Goal: Task Accomplishment & Management: Manage account settings

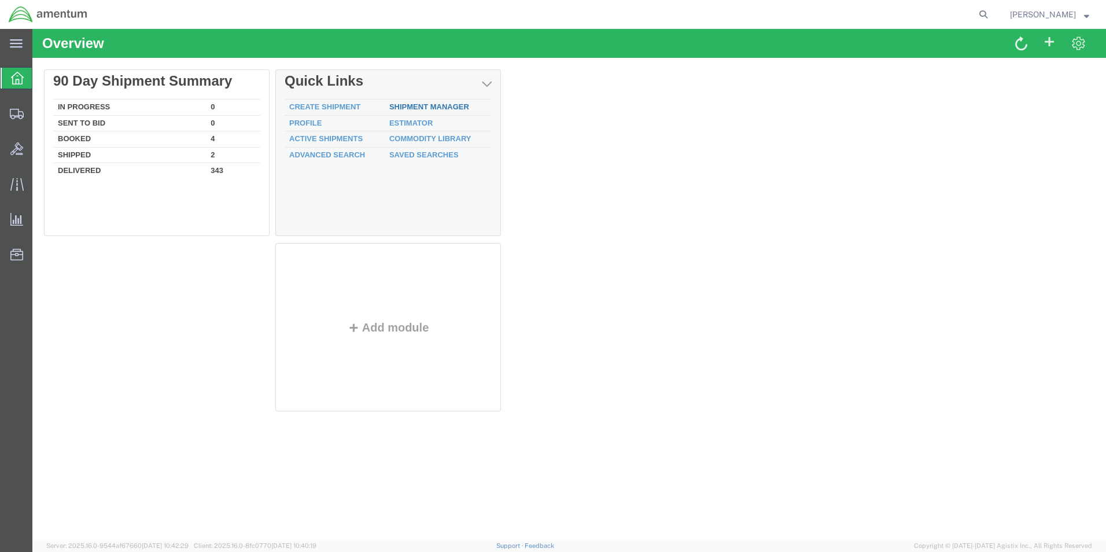
click at [415, 105] on link "Shipment Manager" at bounding box center [429, 106] width 80 height 9
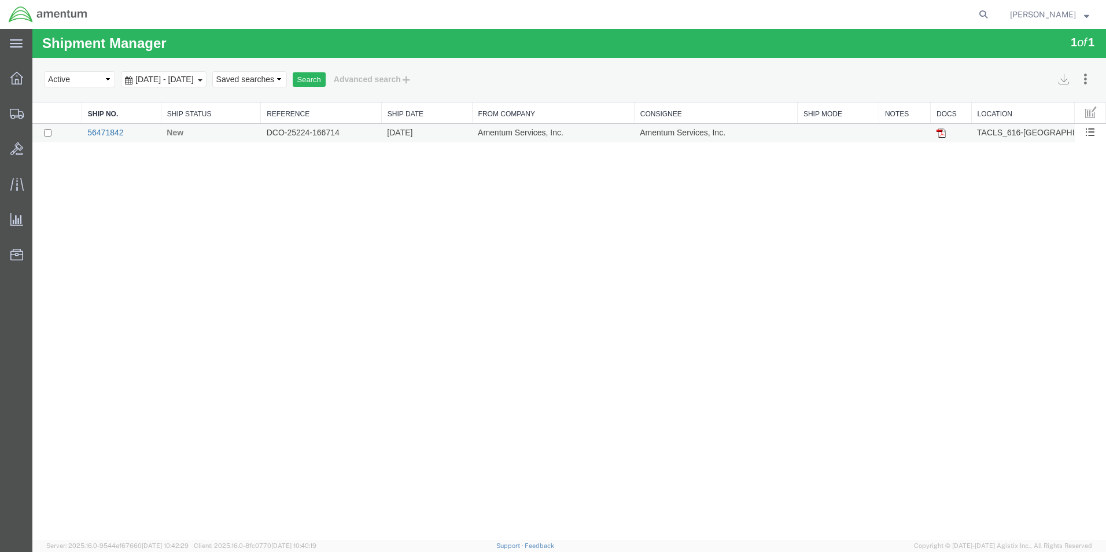
click at [109, 130] on link "56471842" at bounding box center [105, 132] width 36 height 9
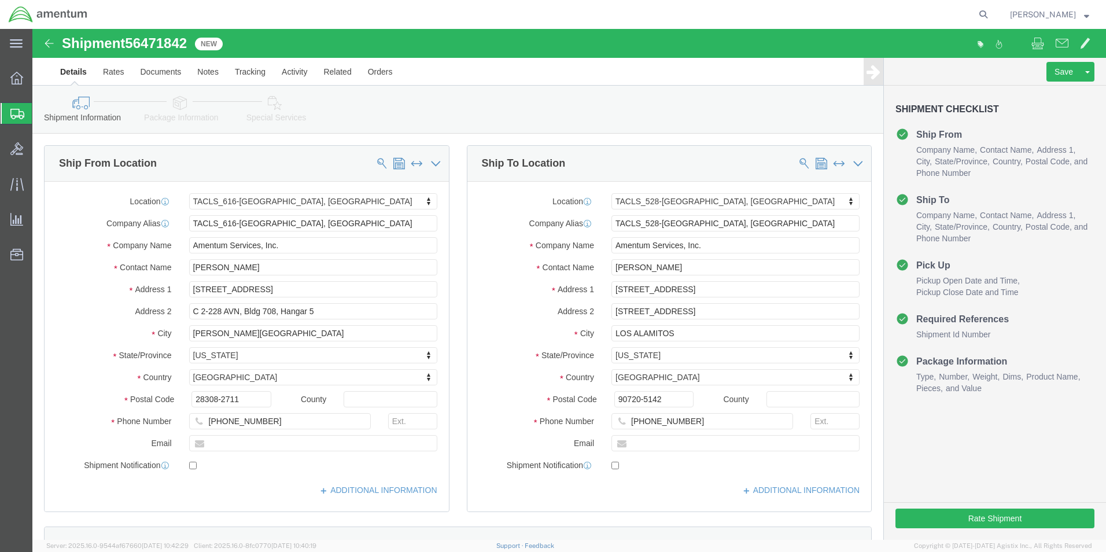
select select "42712"
select select "42692"
drag, startPoint x: 215, startPoint y: 237, endPoint x: 123, endPoint y: 238, distance: 92.6
click div "Contact Name [PERSON_NAME]"
type input "[PERSON_NAME]"
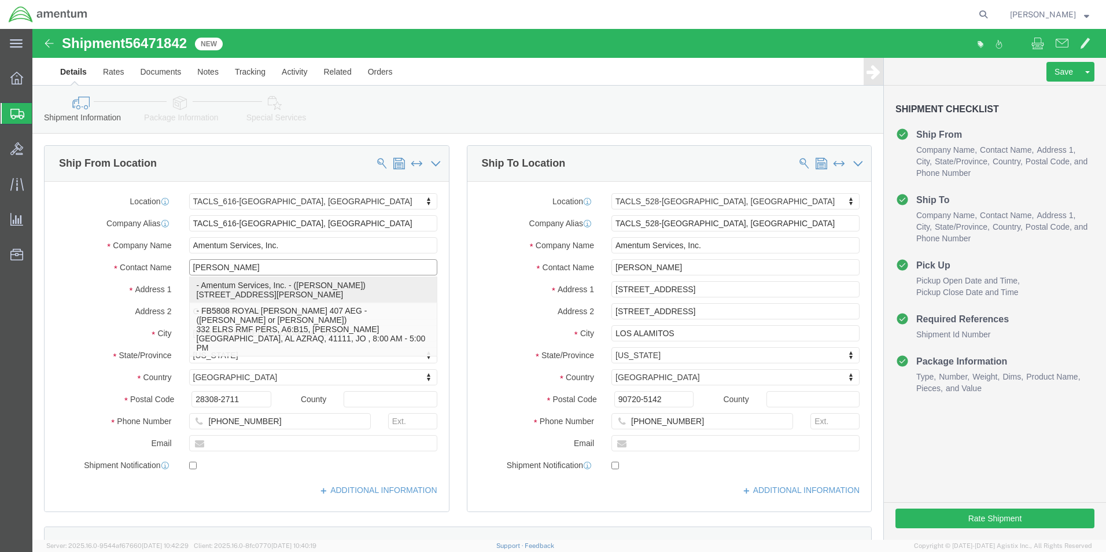
click p "- Amentum Services, Inc. - ([PERSON_NAME]) [STREET_ADDRESS][PERSON_NAME]"
select select
type input "[PERSON_NAME]"
type input "C 2-228 AVN"
type input "28308"
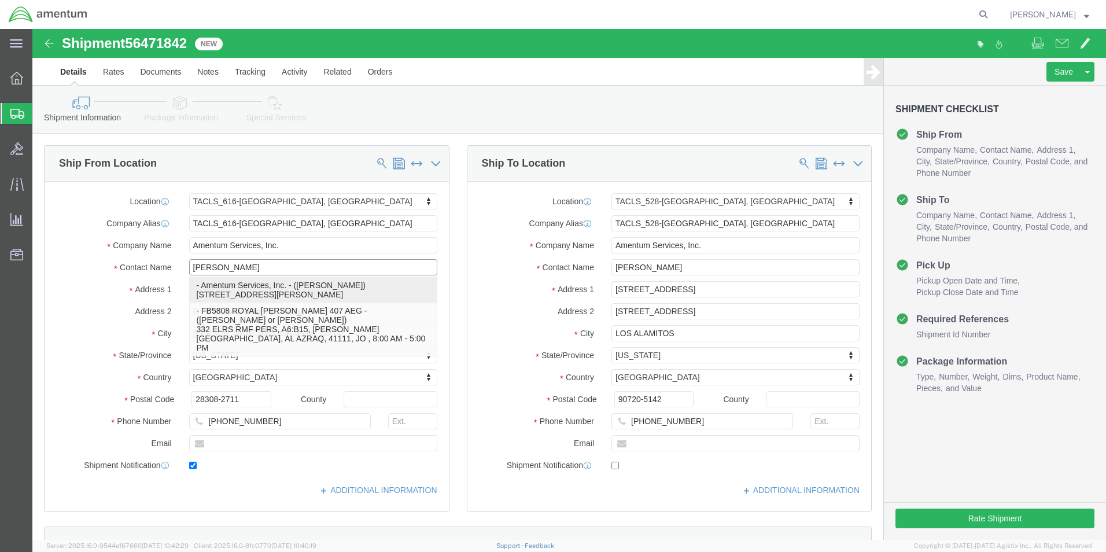
type input "[PHONE_NUMBER]"
type input "[PERSON_NAME][EMAIL_ADDRESS][PERSON_NAME][DOMAIN_NAME]"
checkbox input "true"
select select "NC"
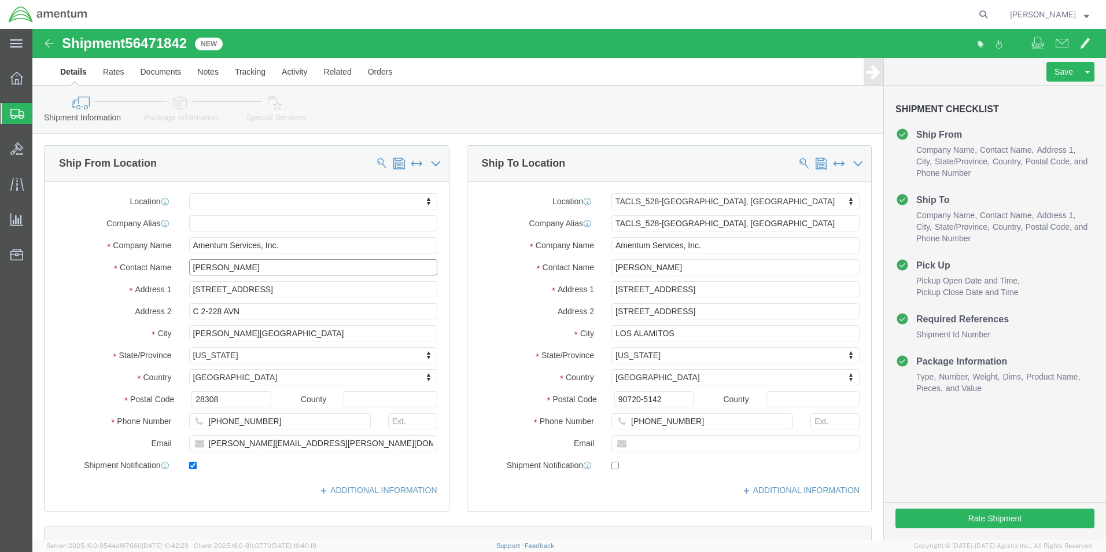
type input "[PERSON_NAME]"
click input "checkbox"
checkbox input "false"
click button "Rate Shipment"
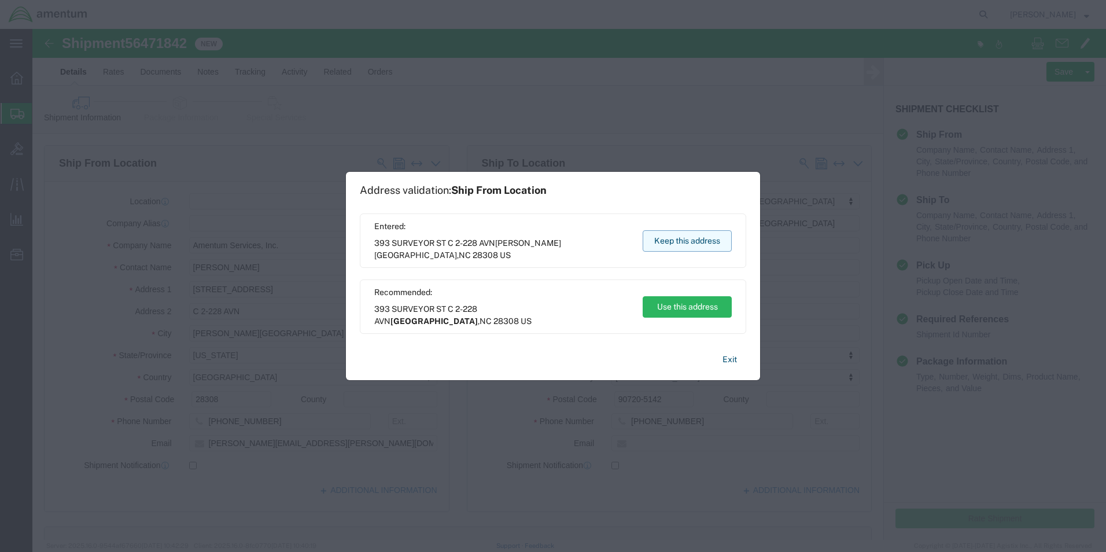
click at [655, 241] on button "Keep this address" at bounding box center [687, 240] width 89 height 21
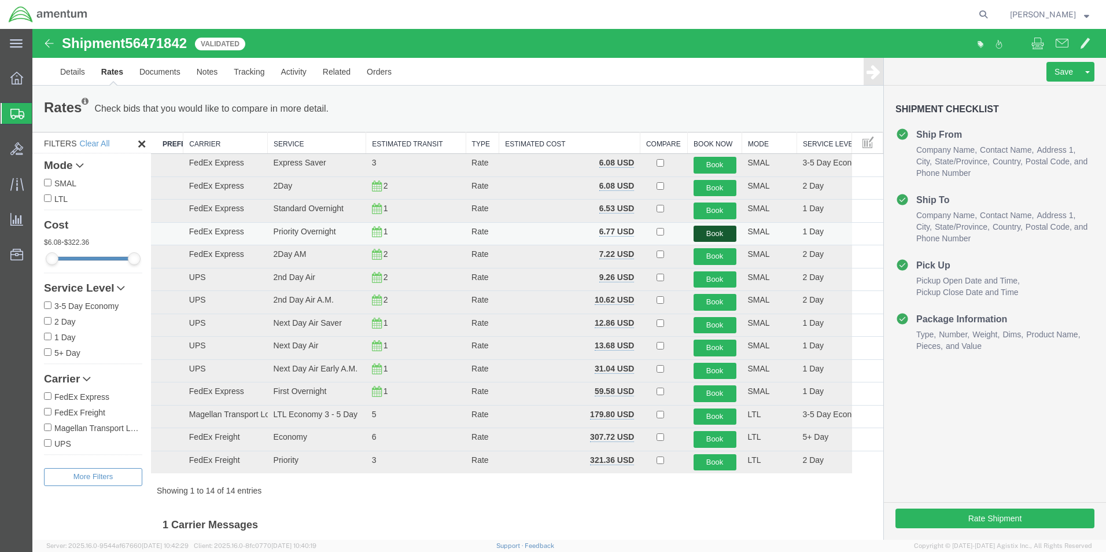
click at [709, 231] on button "Book" at bounding box center [715, 234] width 43 height 17
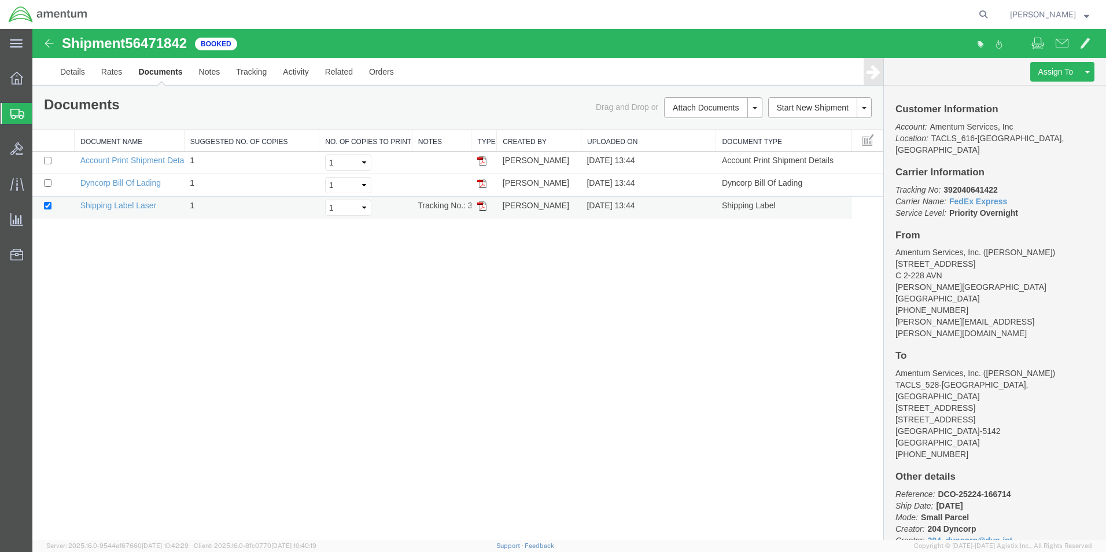
click at [481, 208] on img at bounding box center [481, 205] width 9 height 9
click at [73, 67] on link "Details" at bounding box center [72, 72] width 41 height 28
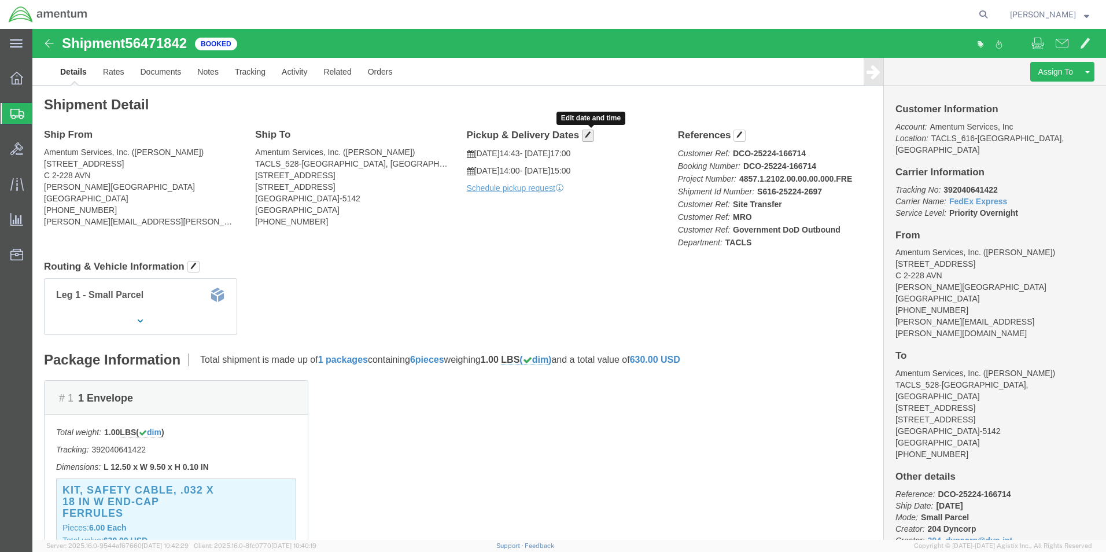
click span "button"
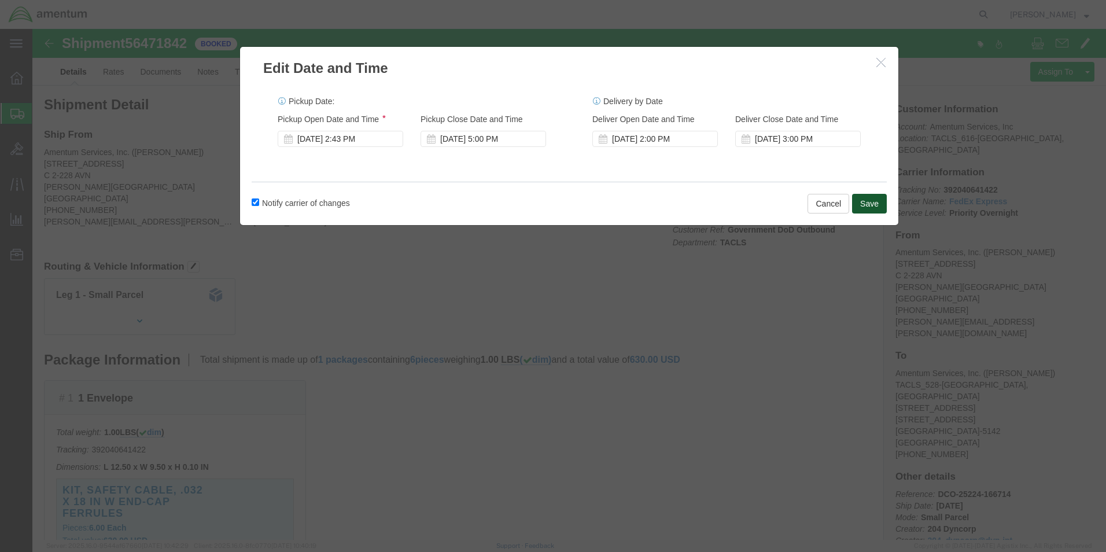
click button "Save"
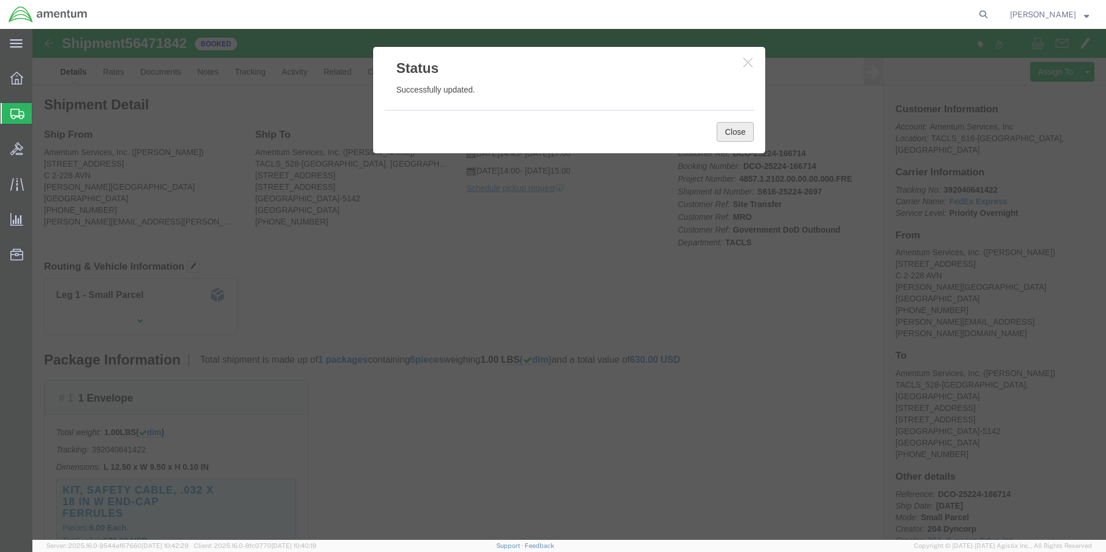
click button "Close"
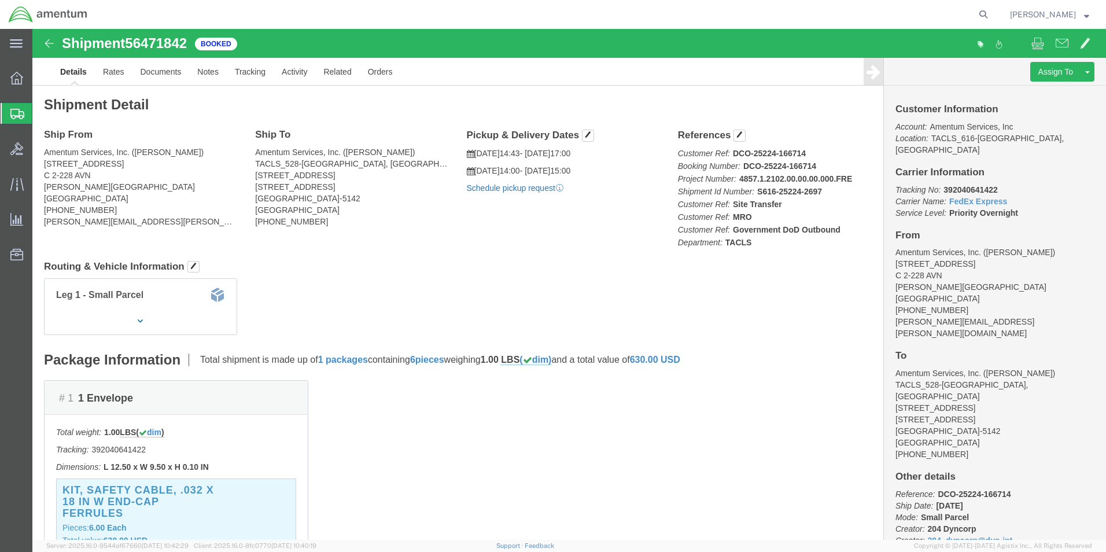
click link "Schedule pickup request"
